Goal: Find specific page/section: Find specific page/section

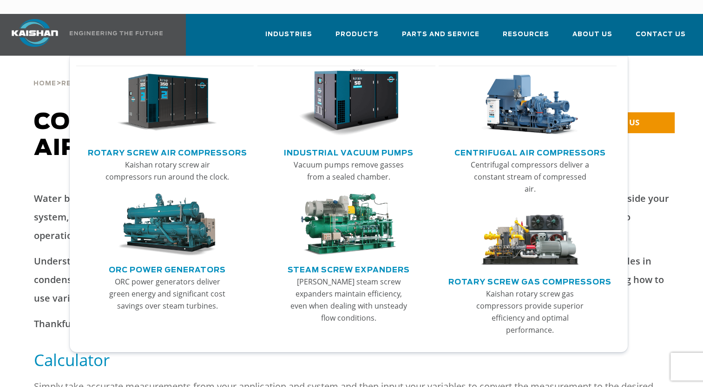
click at [191, 145] on link "Rotary Screw Air Compressors" at bounding box center [167, 152] width 159 height 14
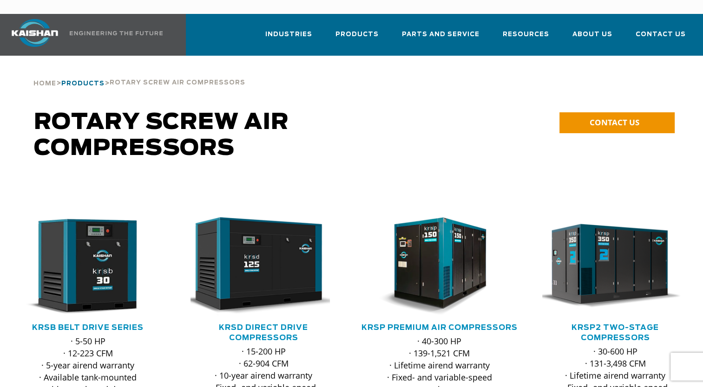
click at [88, 81] on span "Products" at bounding box center [82, 84] width 43 height 6
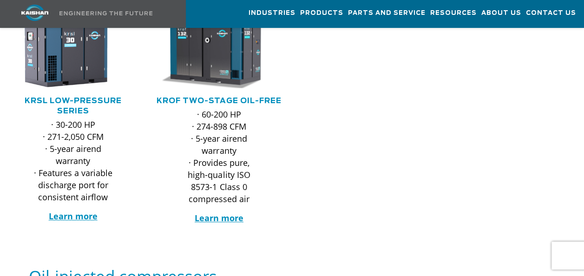
scroll to position [418, 0]
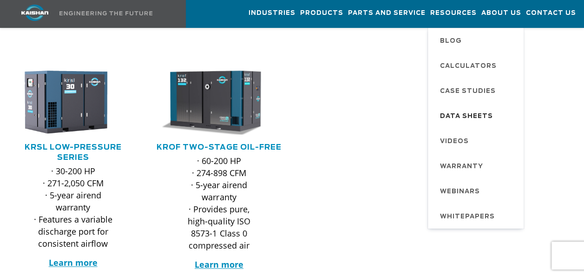
click at [473, 114] on span "Data Sheets" at bounding box center [466, 117] width 53 height 16
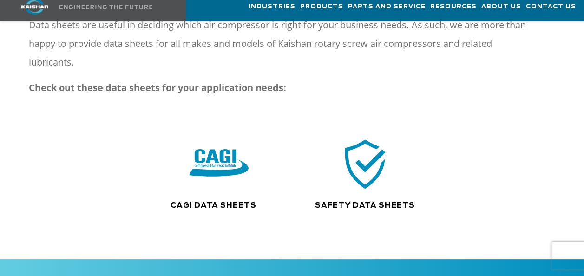
scroll to position [186, 0]
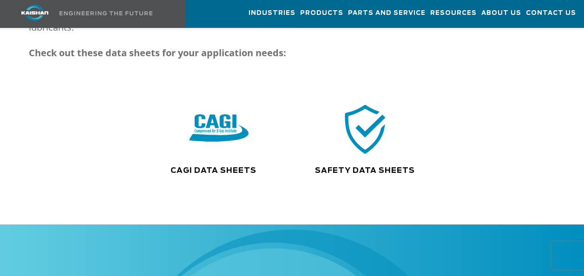
click at [224, 112] on img at bounding box center [219, 129] width 59 height 60
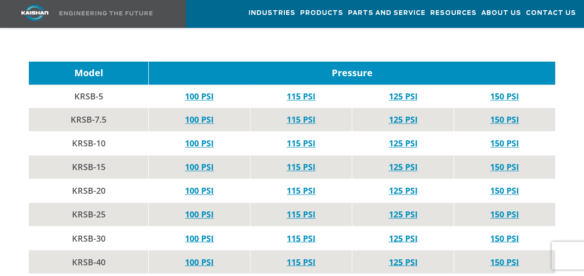
scroll to position [604, 0]
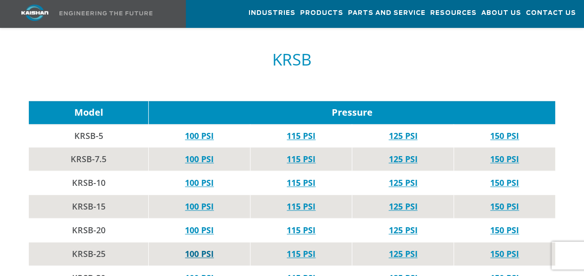
click at [202, 248] on link "100 PSI" at bounding box center [199, 253] width 29 height 11
